Goal: Information Seeking & Learning: Find specific fact

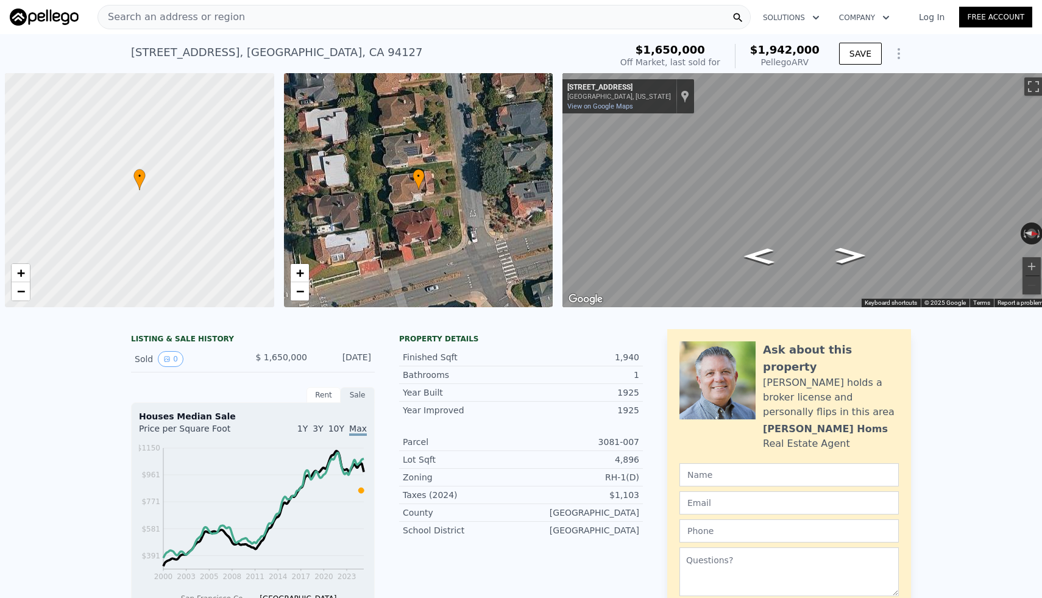
click at [471, 7] on div "Search an address or region" at bounding box center [424, 17] width 653 height 24
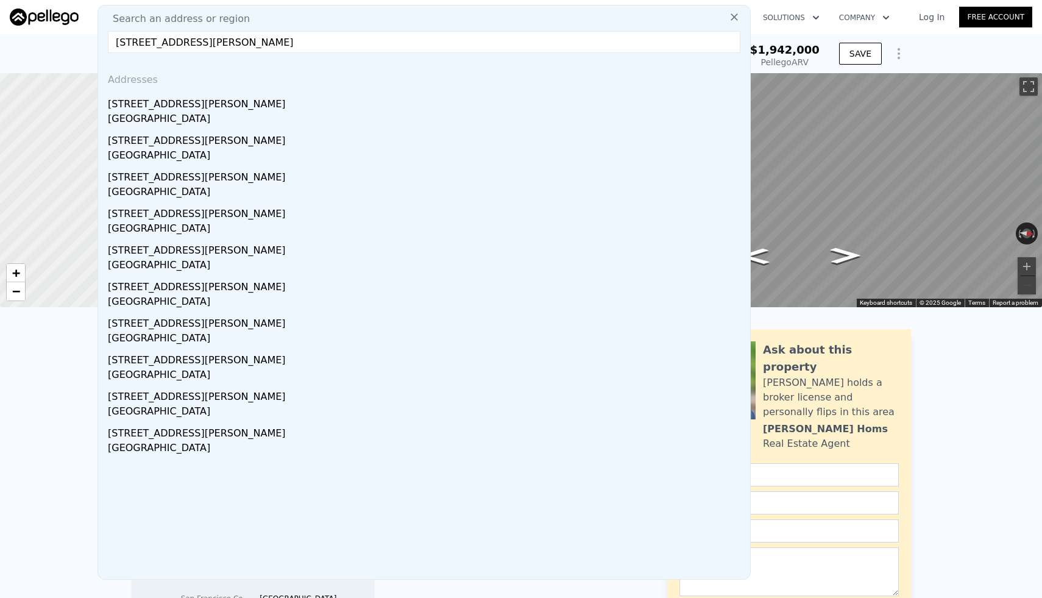
click at [204, 40] on input "[STREET_ADDRESS][PERSON_NAME]" at bounding box center [424, 42] width 633 height 22
type input "[STREET_ADDRESS][PERSON_NAME]"
click at [24, 394] on div "LISTING & SALE HISTORY Sold 0 $ 1,650,000 [DATE] Rent Sale Rent over time Price…" at bounding box center [521, 506] width 1042 height 374
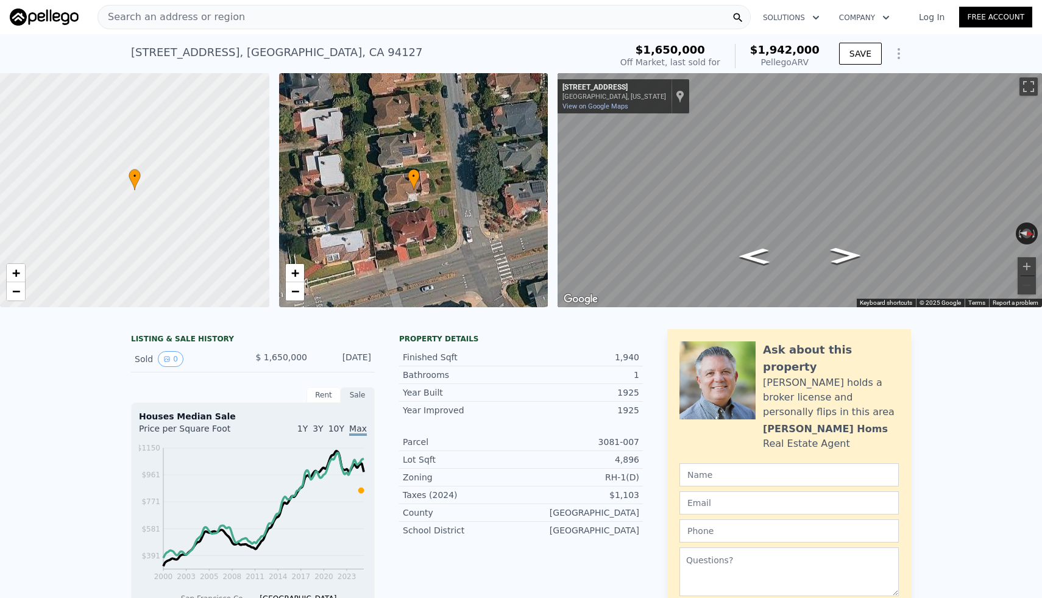
click at [308, 10] on div "Search an address or region" at bounding box center [424, 17] width 653 height 24
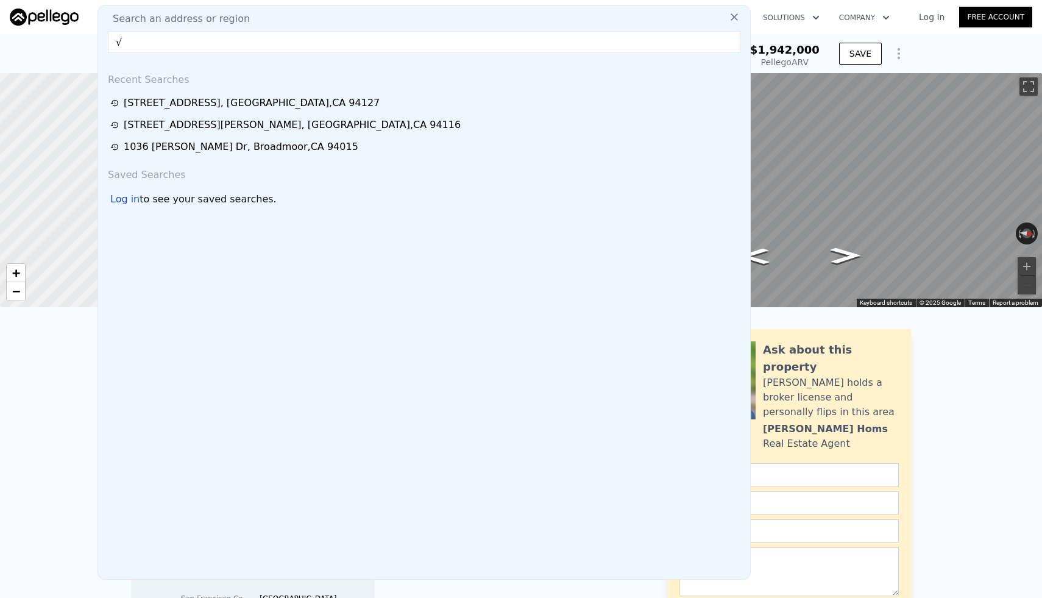
click at [308, 10] on div "Search an address or region √ Recent Searches [STREET_ADDRESS][GEOGRAPHIC_DATA]…" at bounding box center [424, 292] width 653 height 575
click at [296, 40] on input "√" at bounding box center [424, 42] width 633 height 22
paste input "[STREET_ADDRESS][PERSON_NAME]"
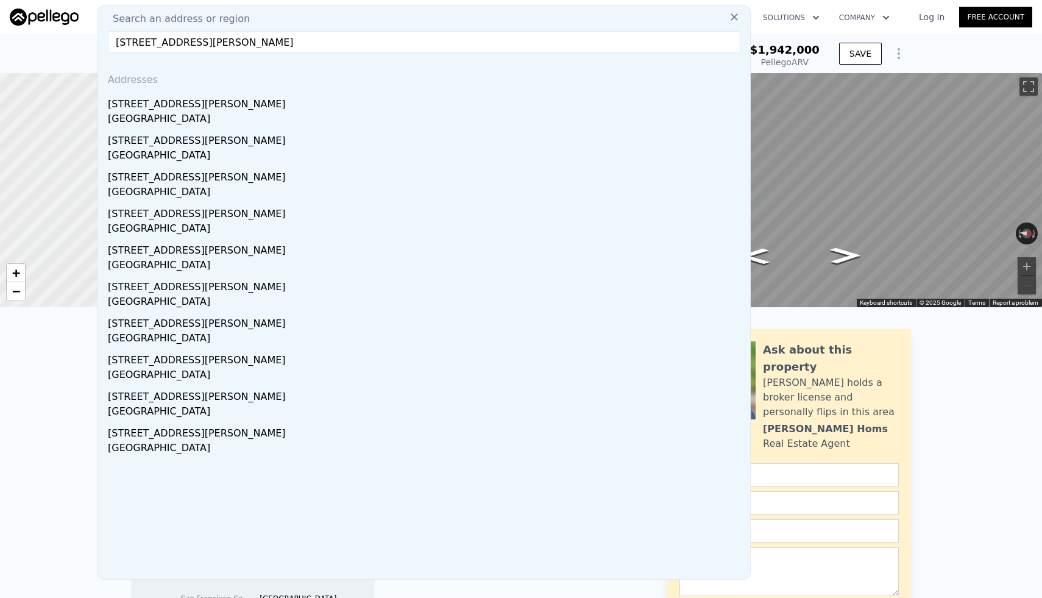
click at [202, 43] on input "[STREET_ADDRESS][PERSON_NAME]" at bounding box center [424, 42] width 633 height 22
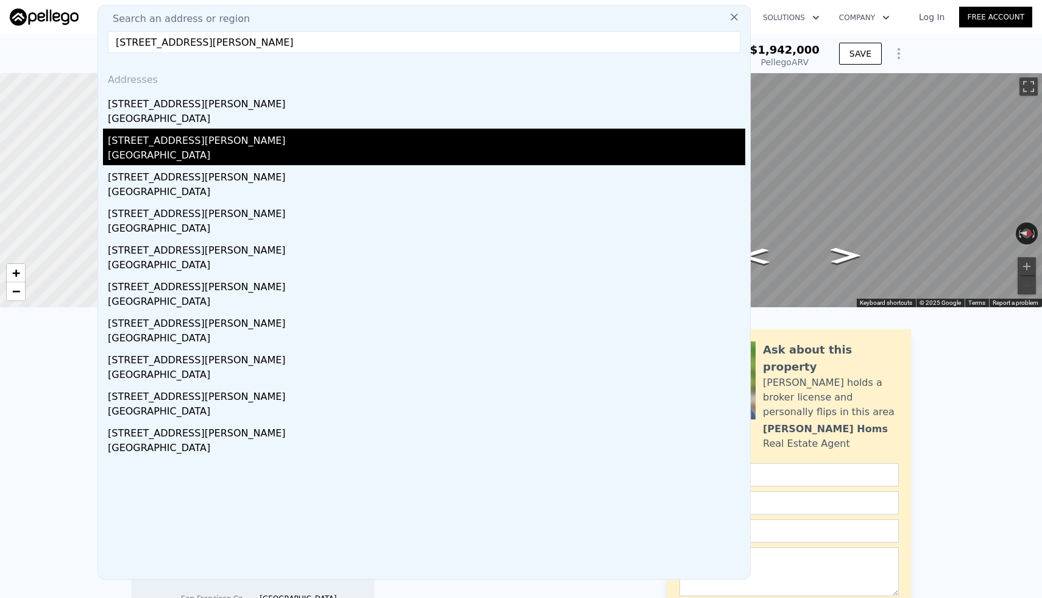
type input "[STREET_ADDRESS][PERSON_NAME]"
click at [209, 146] on div "[STREET_ADDRESS][PERSON_NAME]" at bounding box center [427, 139] width 638 height 20
